Goal: Information Seeking & Learning: Find specific fact

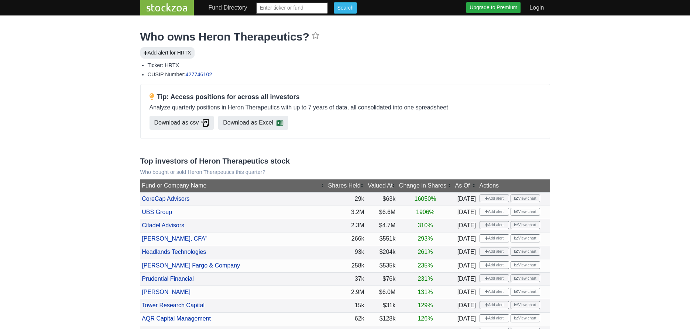
click at [281, 9] on input "text" at bounding box center [292, 7] width 72 height 11
type input "scpcf"
click at [334, 2] on input "Search" at bounding box center [345, 7] width 23 height 11
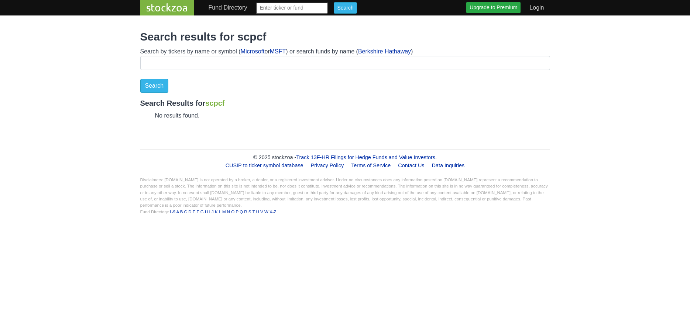
click at [278, 10] on input "text" at bounding box center [292, 7] width 72 height 11
type input "gxai"
click at [334, 2] on input "Search" at bounding box center [345, 7] width 23 height 11
